Goal: Find specific page/section: Find specific page/section

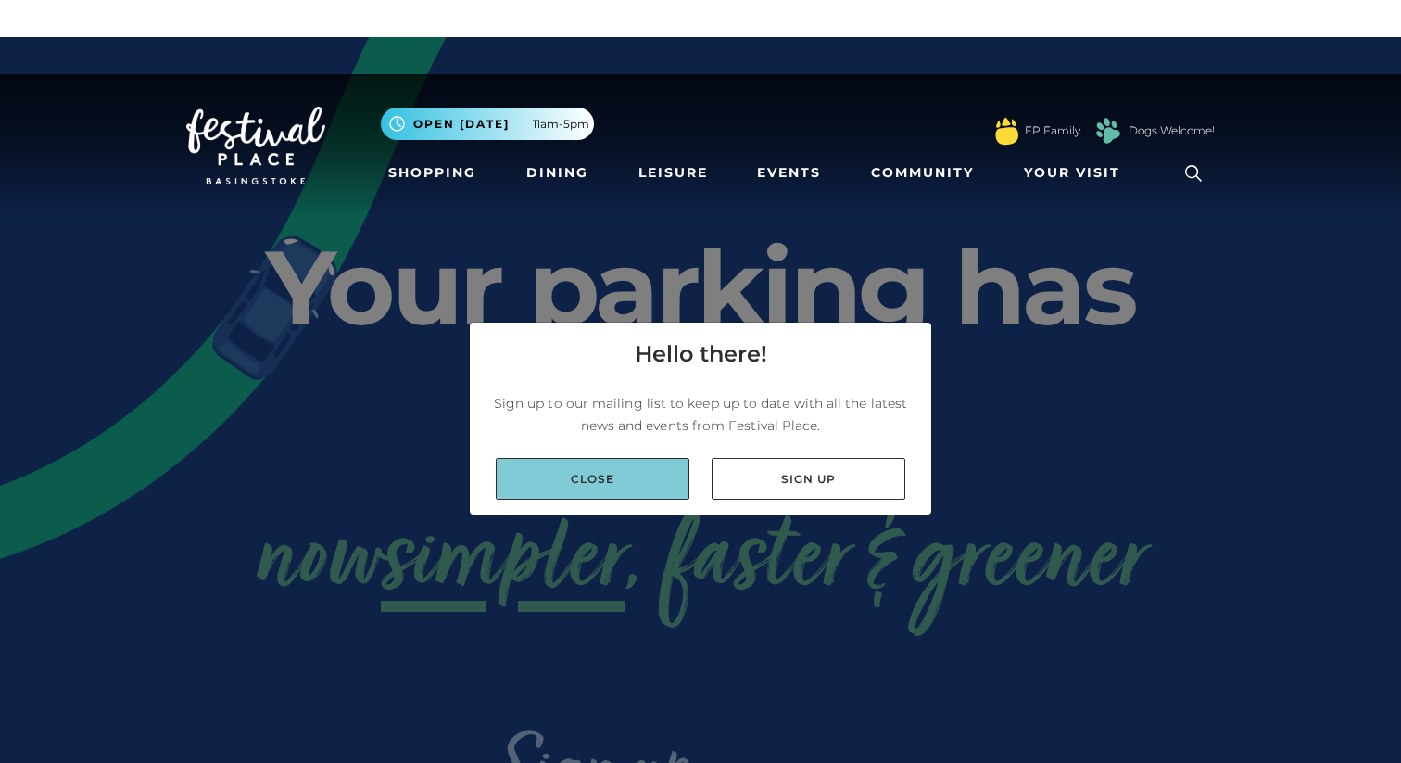
click at [611, 476] on link "Close" at bounding box center [593, 479] width 194 height 42
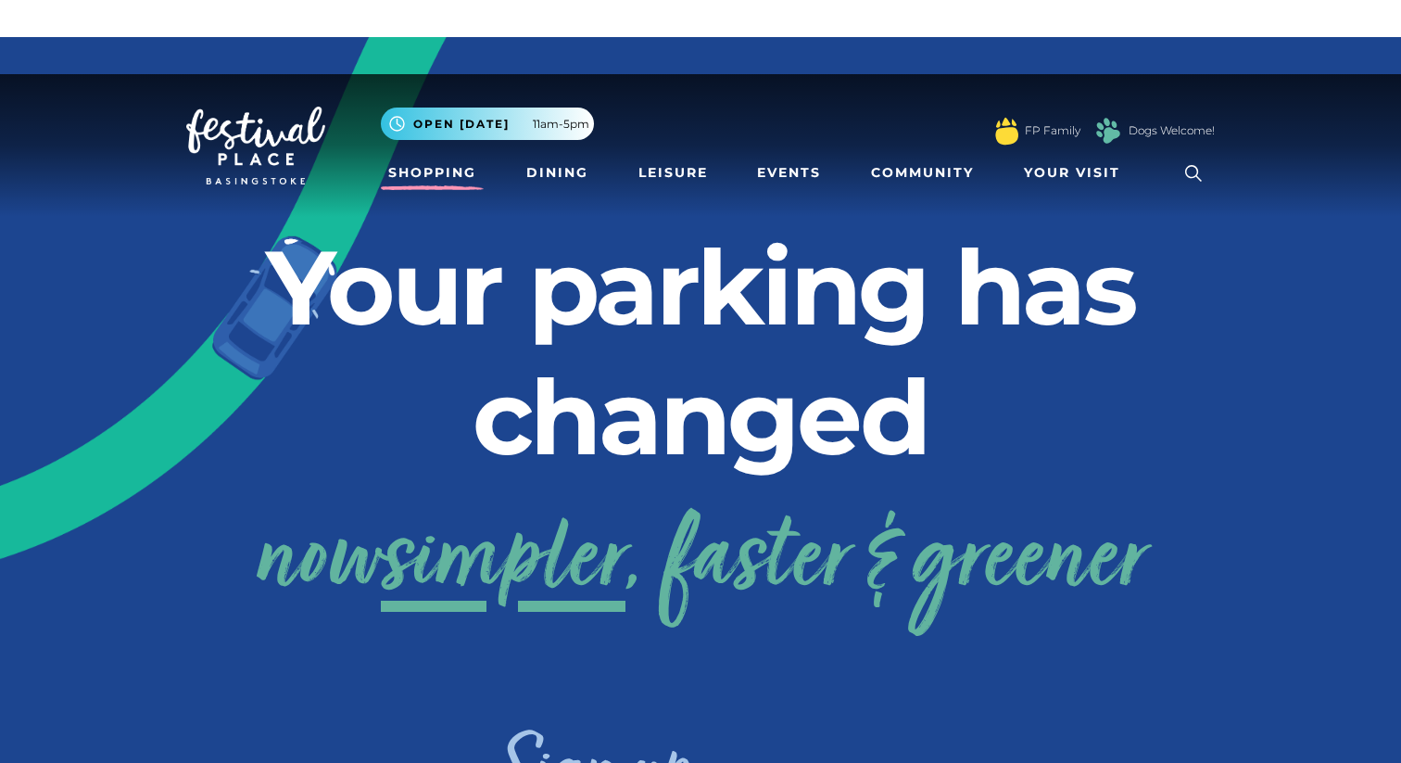
click at [437, 179] on link "Shopping" at bounding box center [432, 173] width 103 height 34
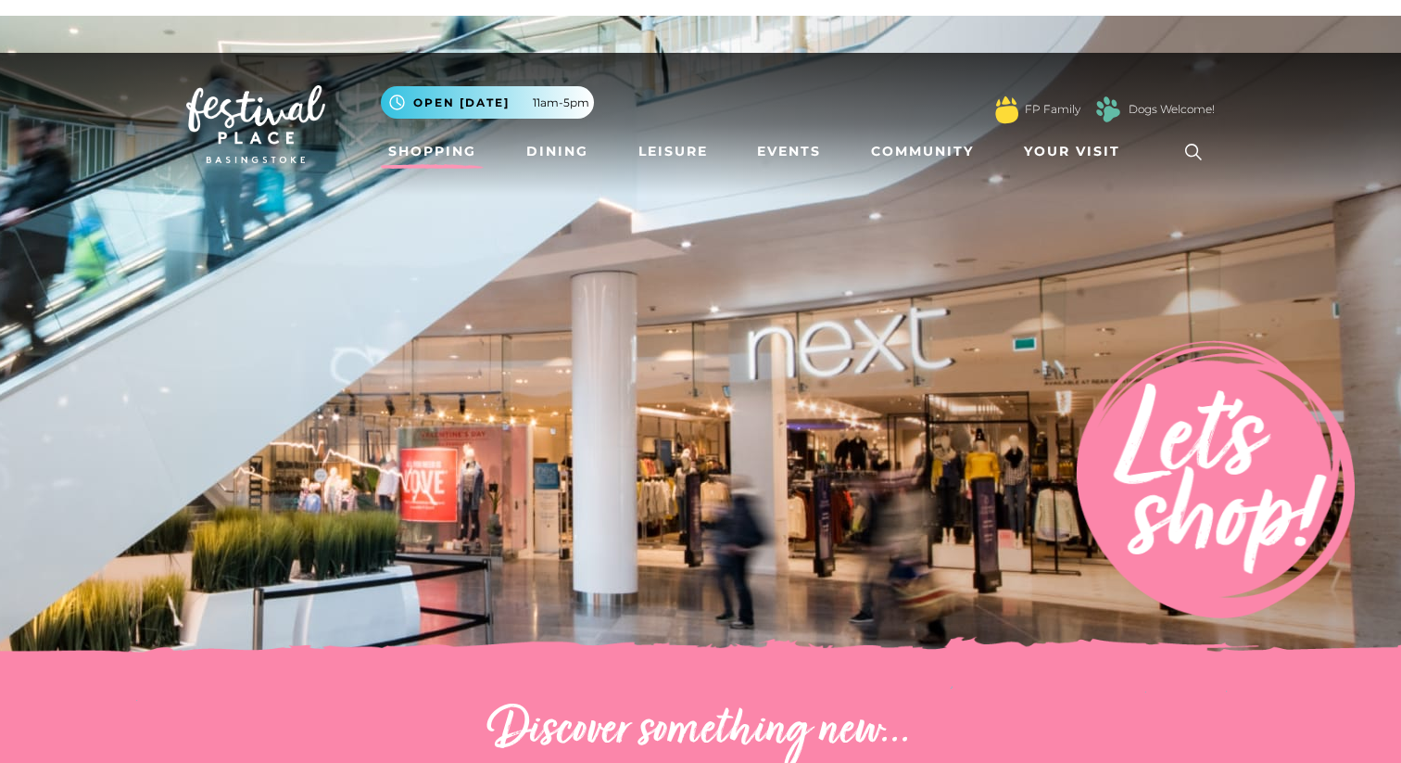
scroll to position [29, 0]
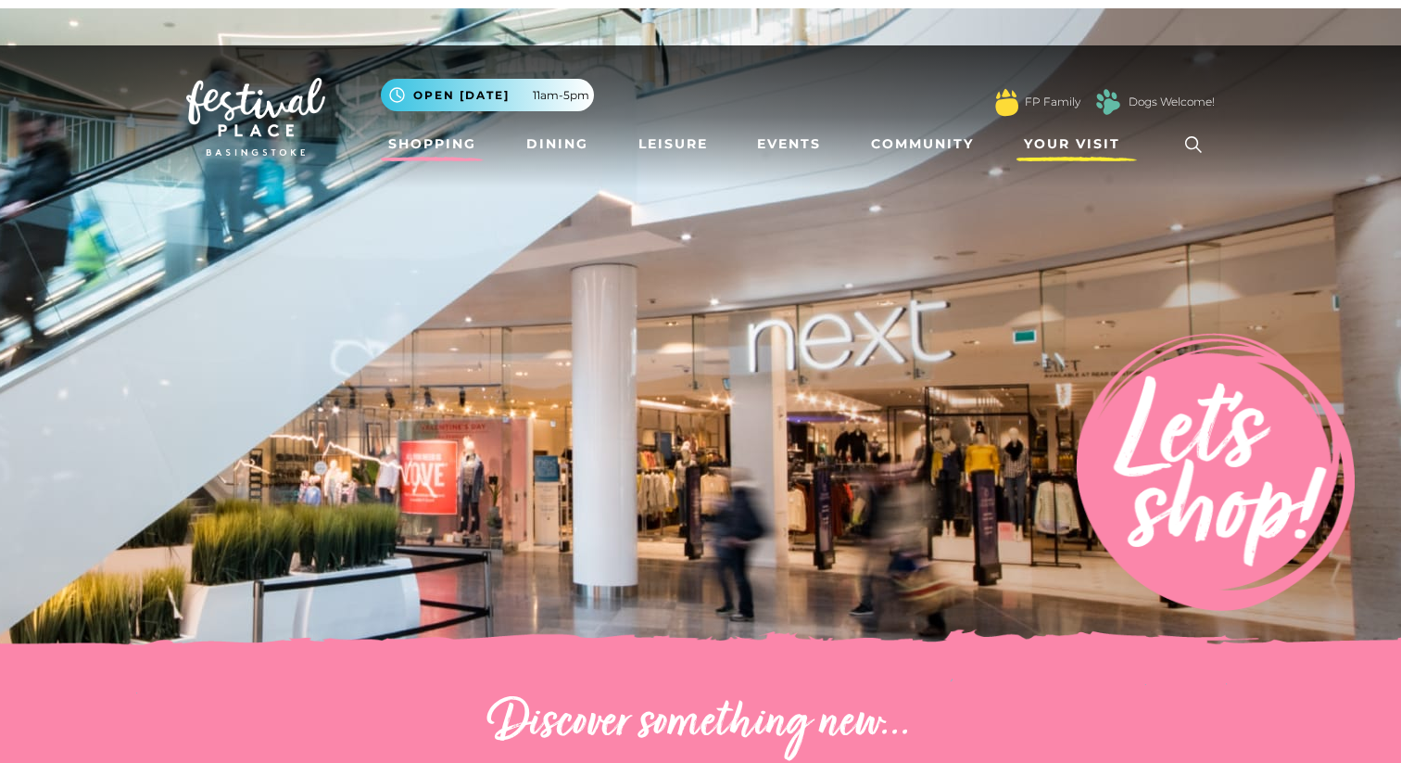
click at [1069, 148] on span "Your Visit" at bounding box center [1072, 143] width 96 height 19
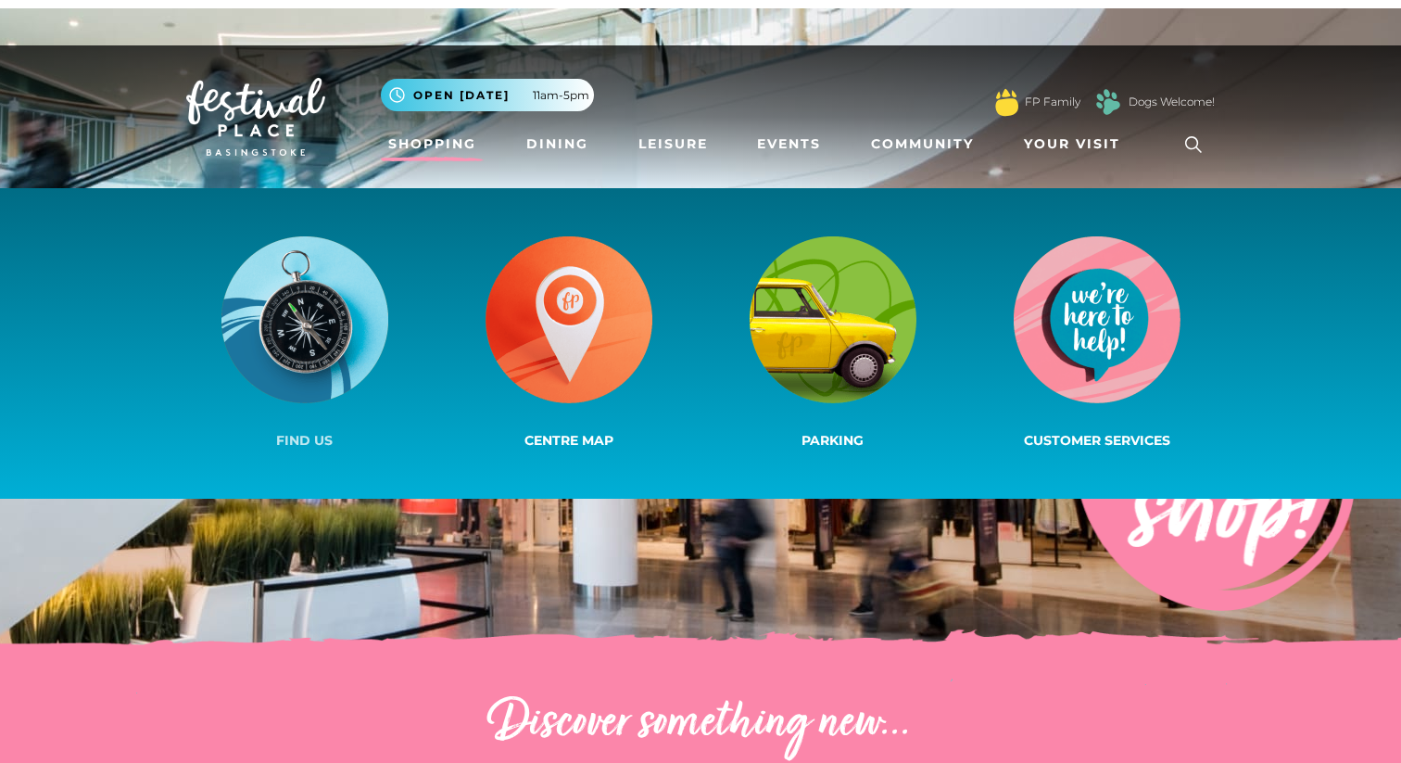
click at [316, 303] on img at bounding box center [304, 319] width 167 height 167
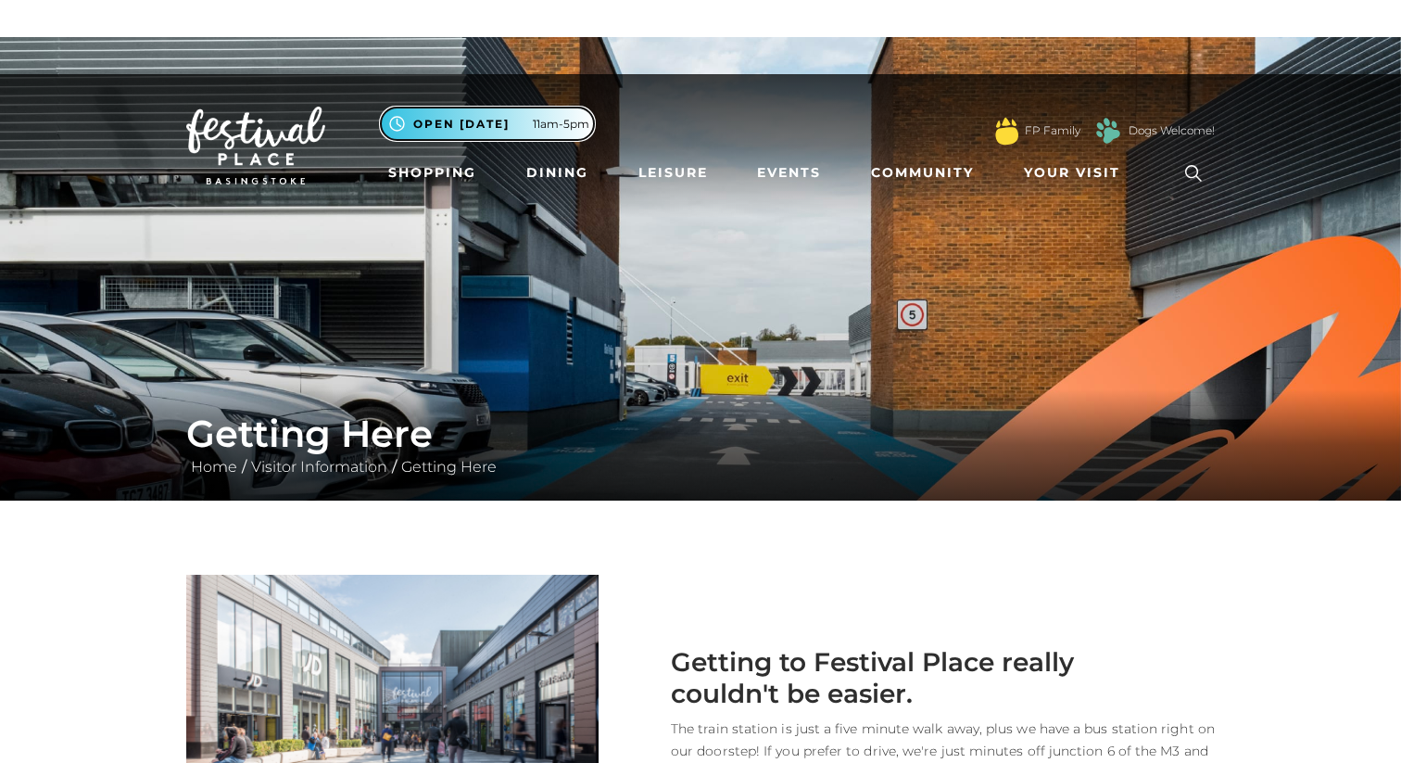
click at [486, 125] on span "Open [DATE]" at bounding box center [461, 124] width 96 height 17
